Goal: Check status: Check status

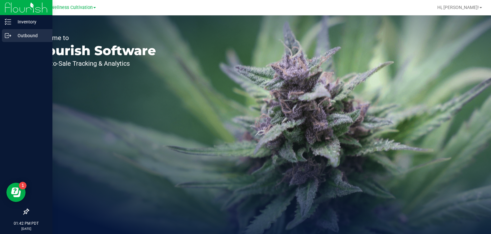
click at [8, 37] on icon at bounding box center [7, 35] width 4 height 4
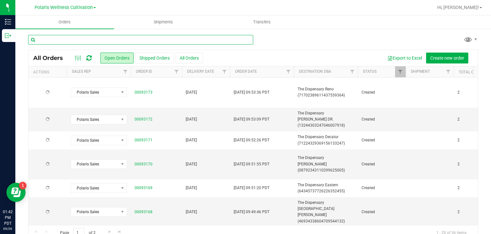
click at [113, 39] on input "text" at bounding box center [140, 40] width 225 height 10
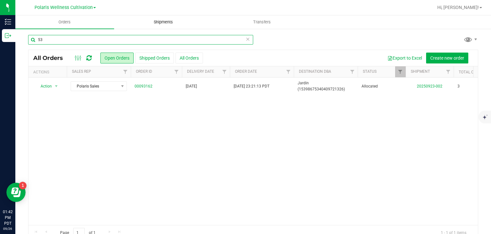
type input "5"
type input "tree"
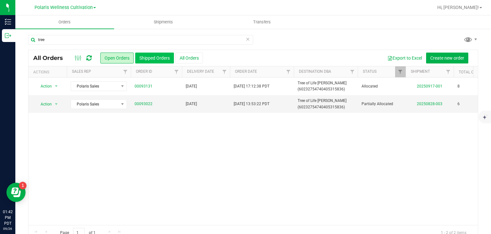
click at [165, 60] on button "Shipped Orders" at bounding box center [154, 57] width 39 height 11
